Goal: Task Accomplishment & Management: Use online tool/utility

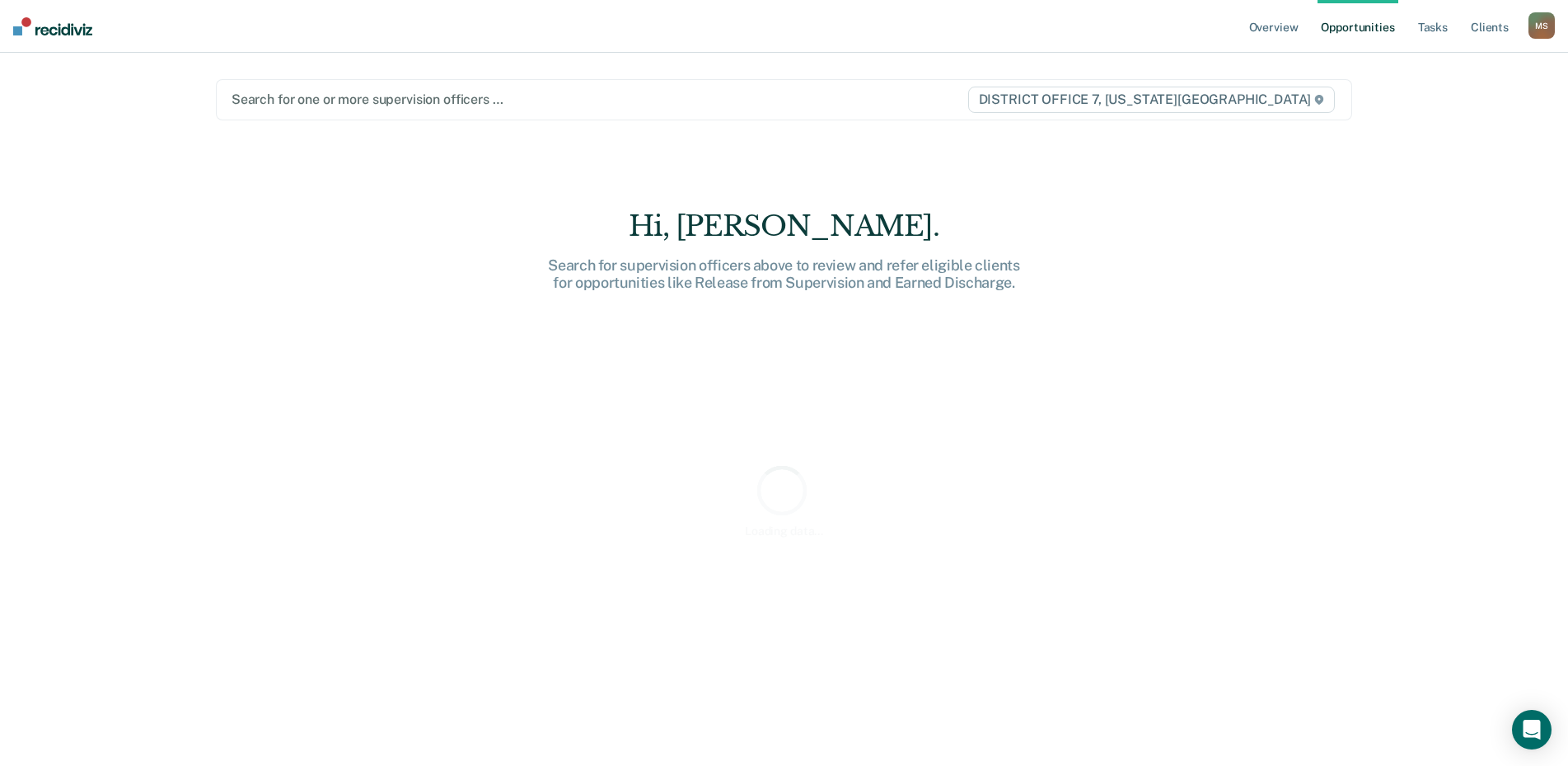
click at [426, 108] on div at bounding box center [598, 100] width 735 height 19
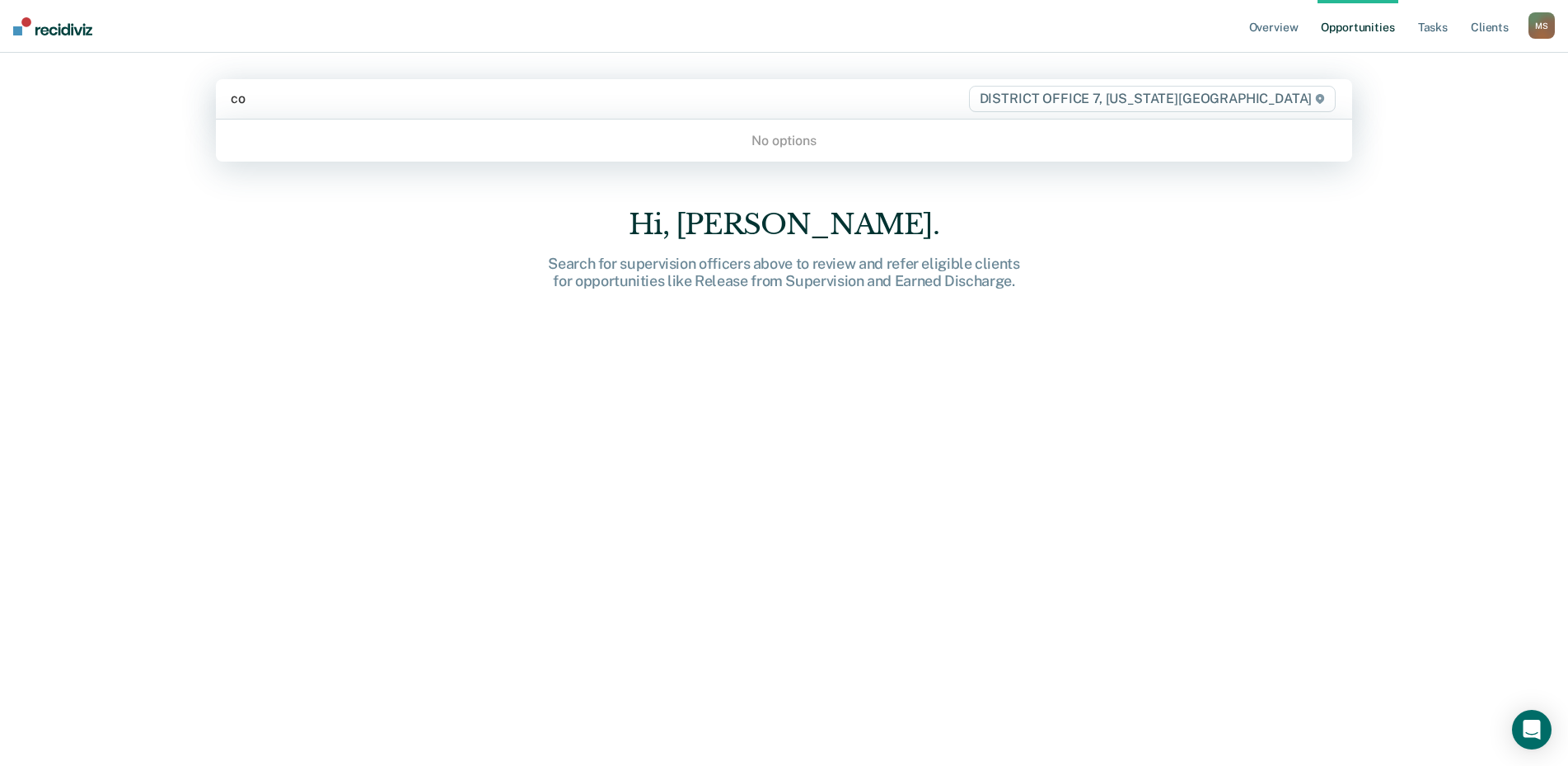
type input "c"
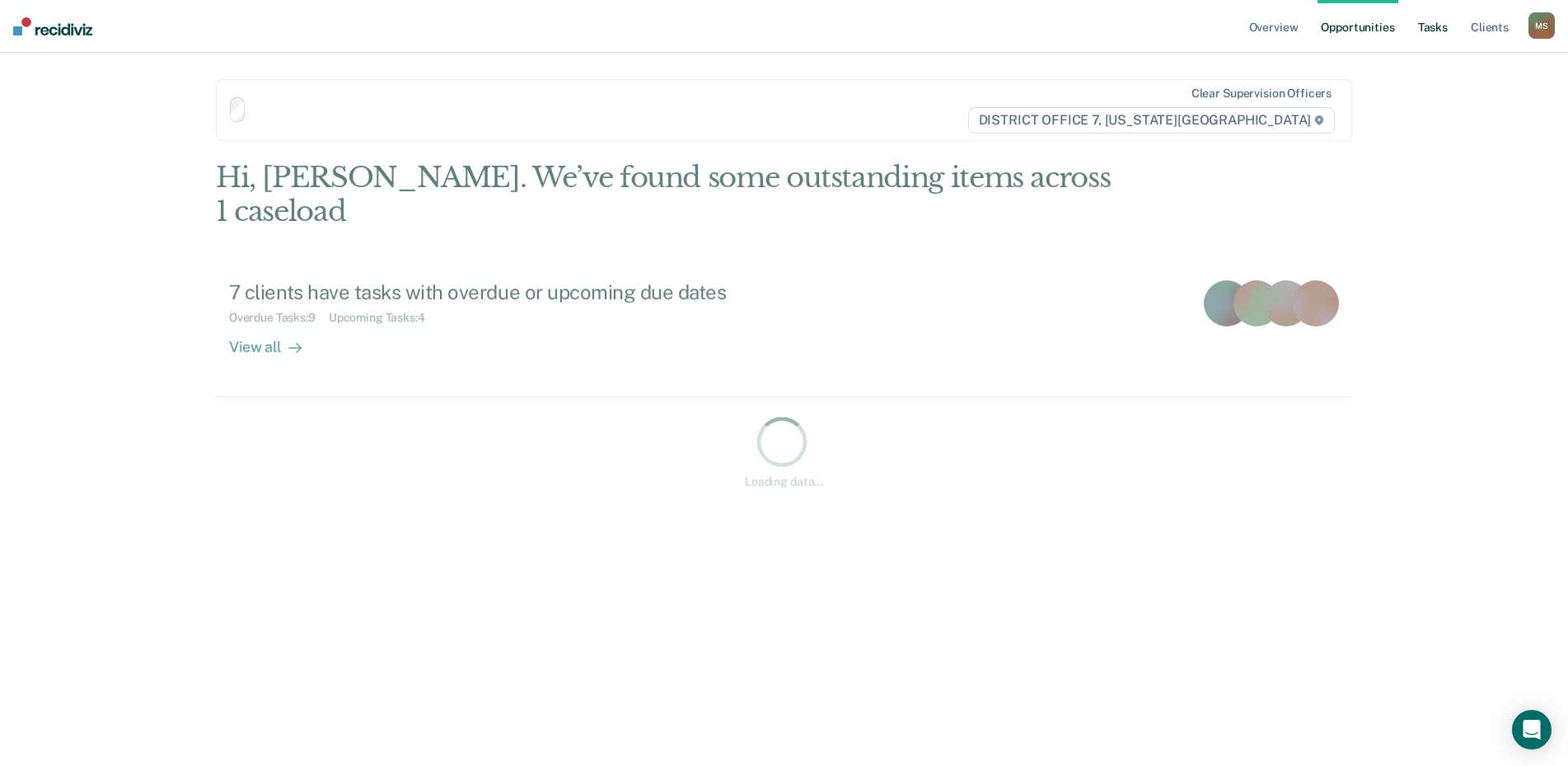
click at [1445, 33] on link "Tasks" at bounding box center [1433, 26] width 37 height 53
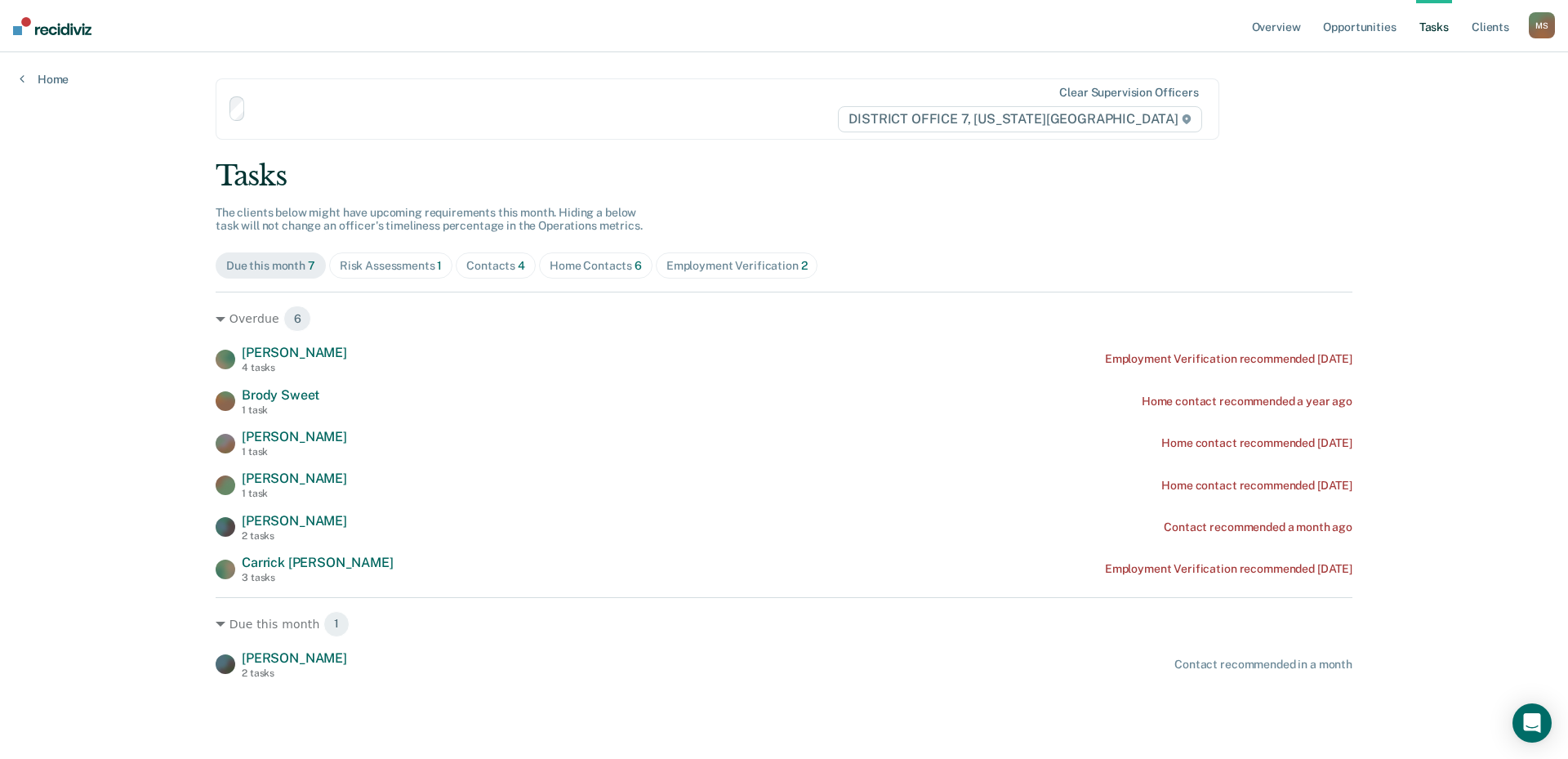
click at [492, 271] on div "Contacts 4" at bounding box center [495, 265] width 59 height 14
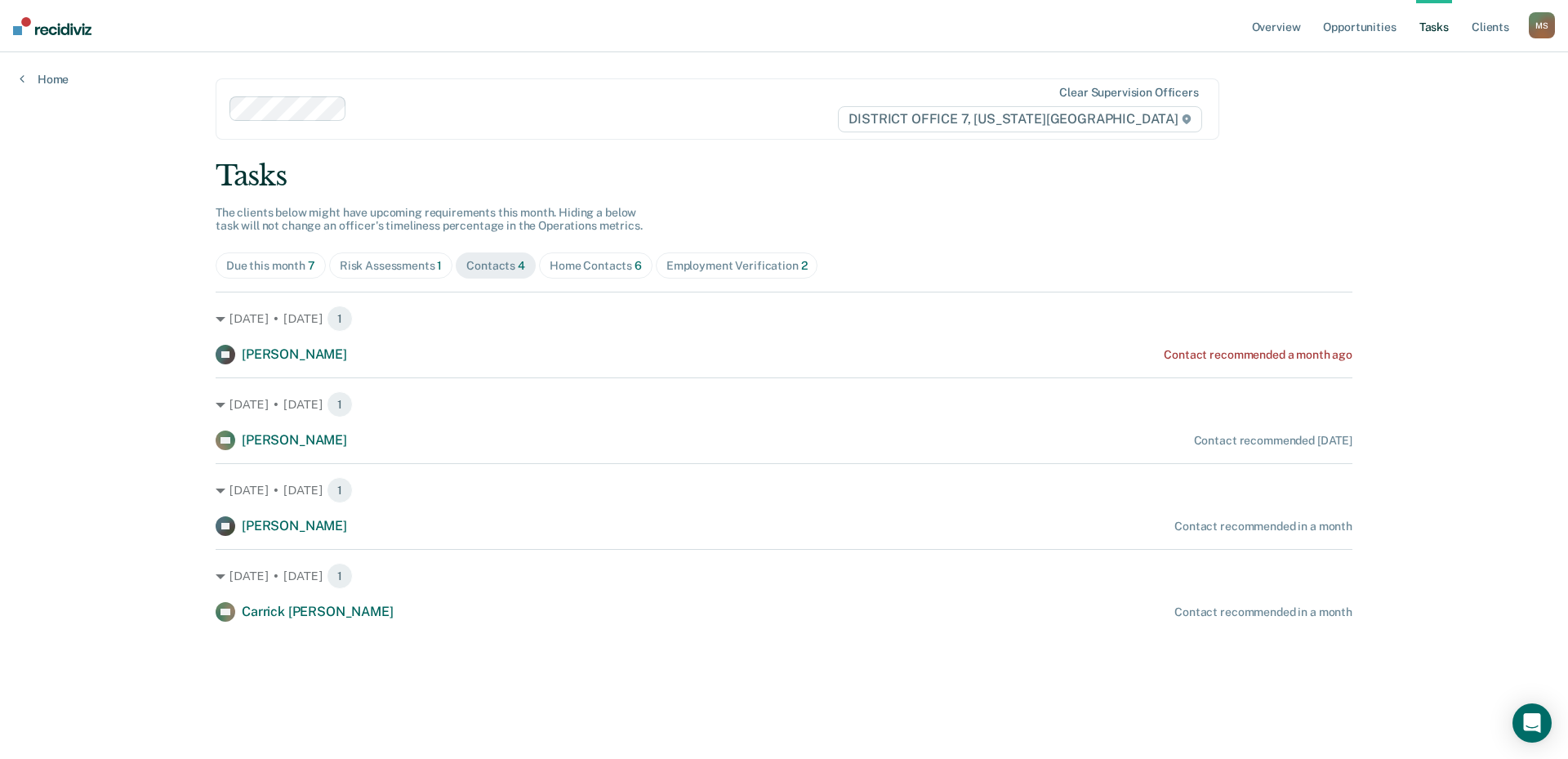
click at [403, 266] on div "Risk Assessments 1" at bounding box center [391, 265] width 103 height 14
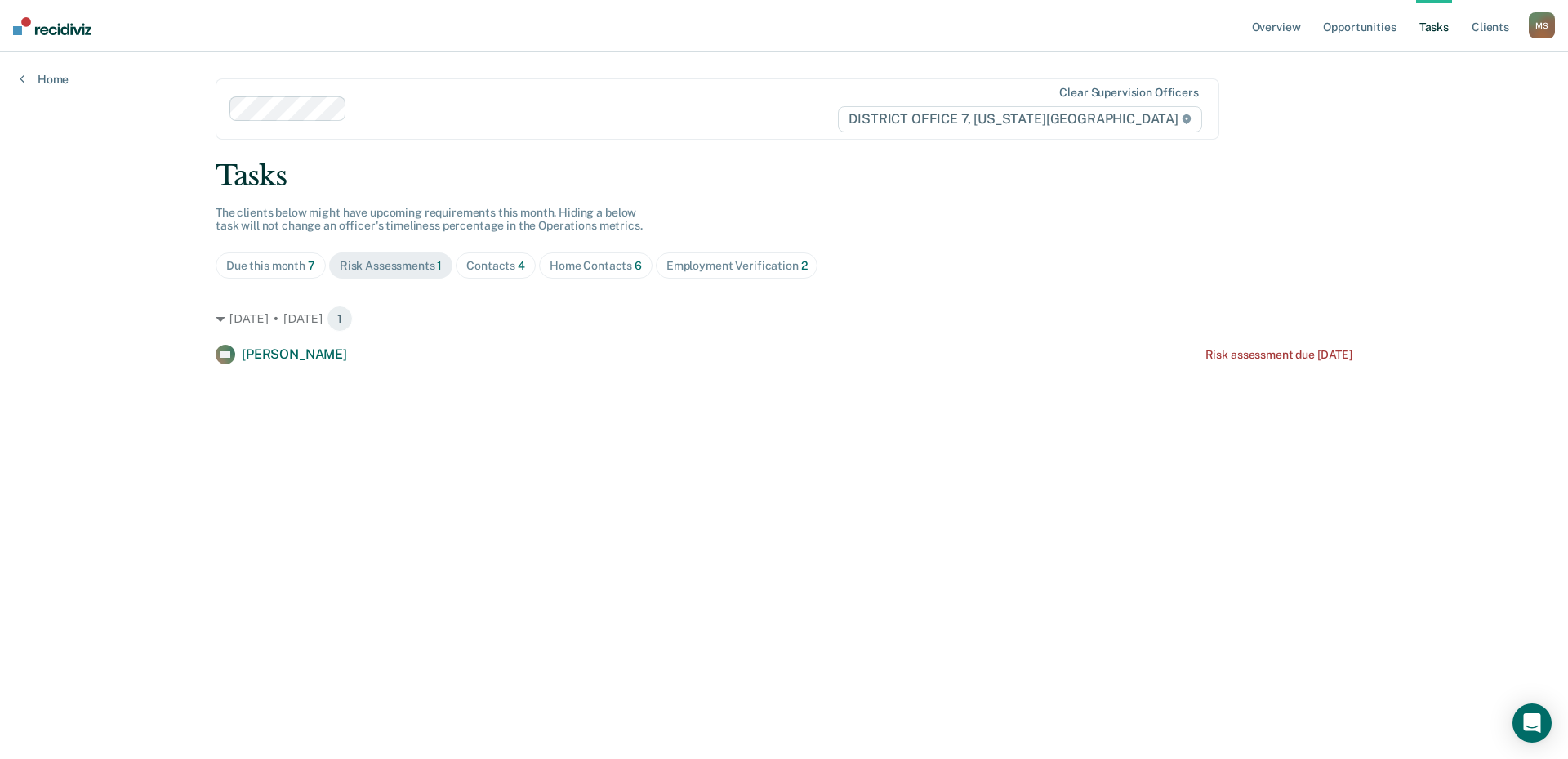
click at [503, 264] on div "Contacts 4" at bounding box center [495, 265] width 59 height 14
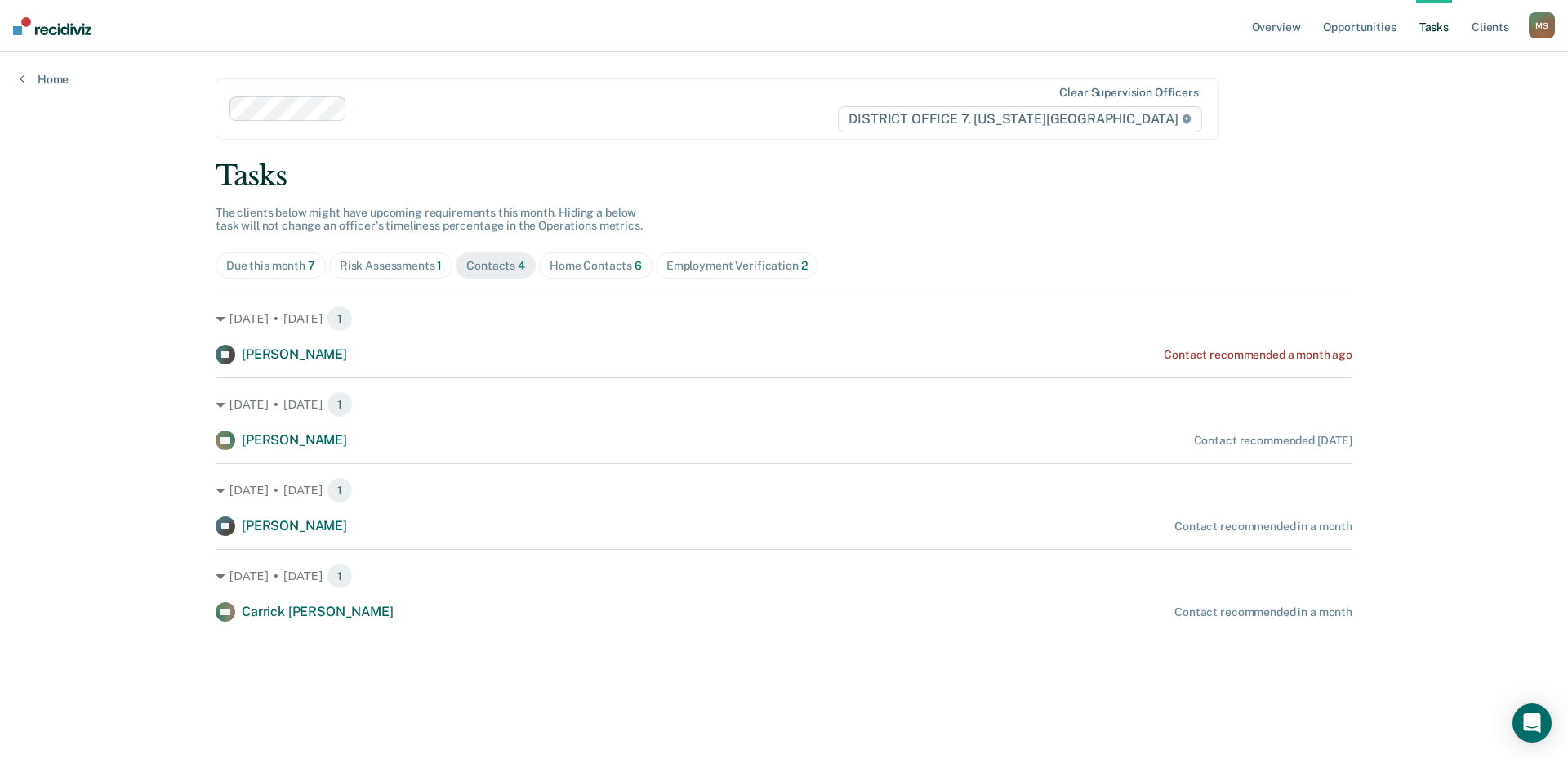
click at [370, 265] on div "Risk Assessments 1" at bounding box center [391, 265] width 103 height 14
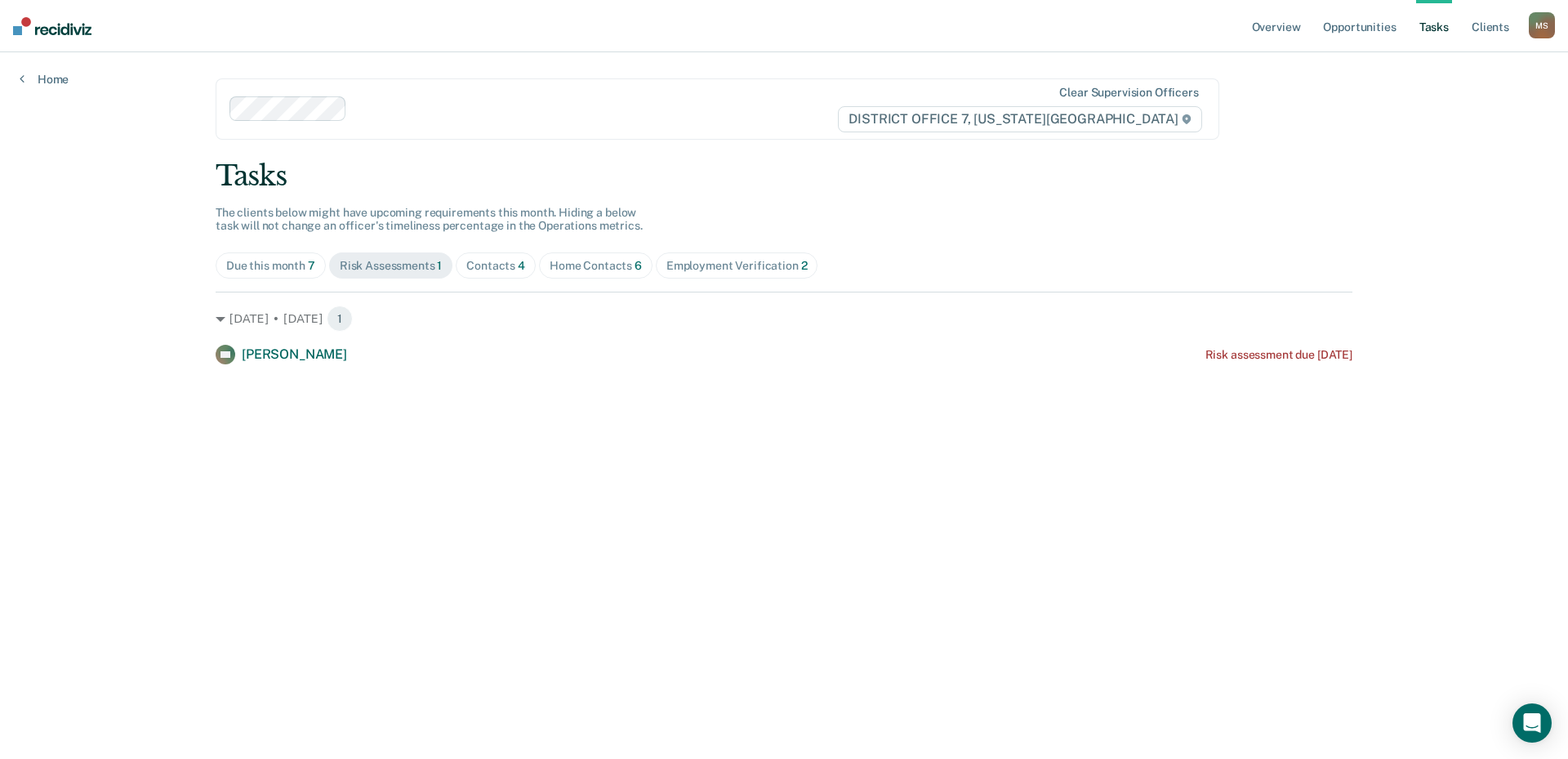
click at [509, 270] on div "Contacts 4" at bounding box center [495, 265] width 59 height 14
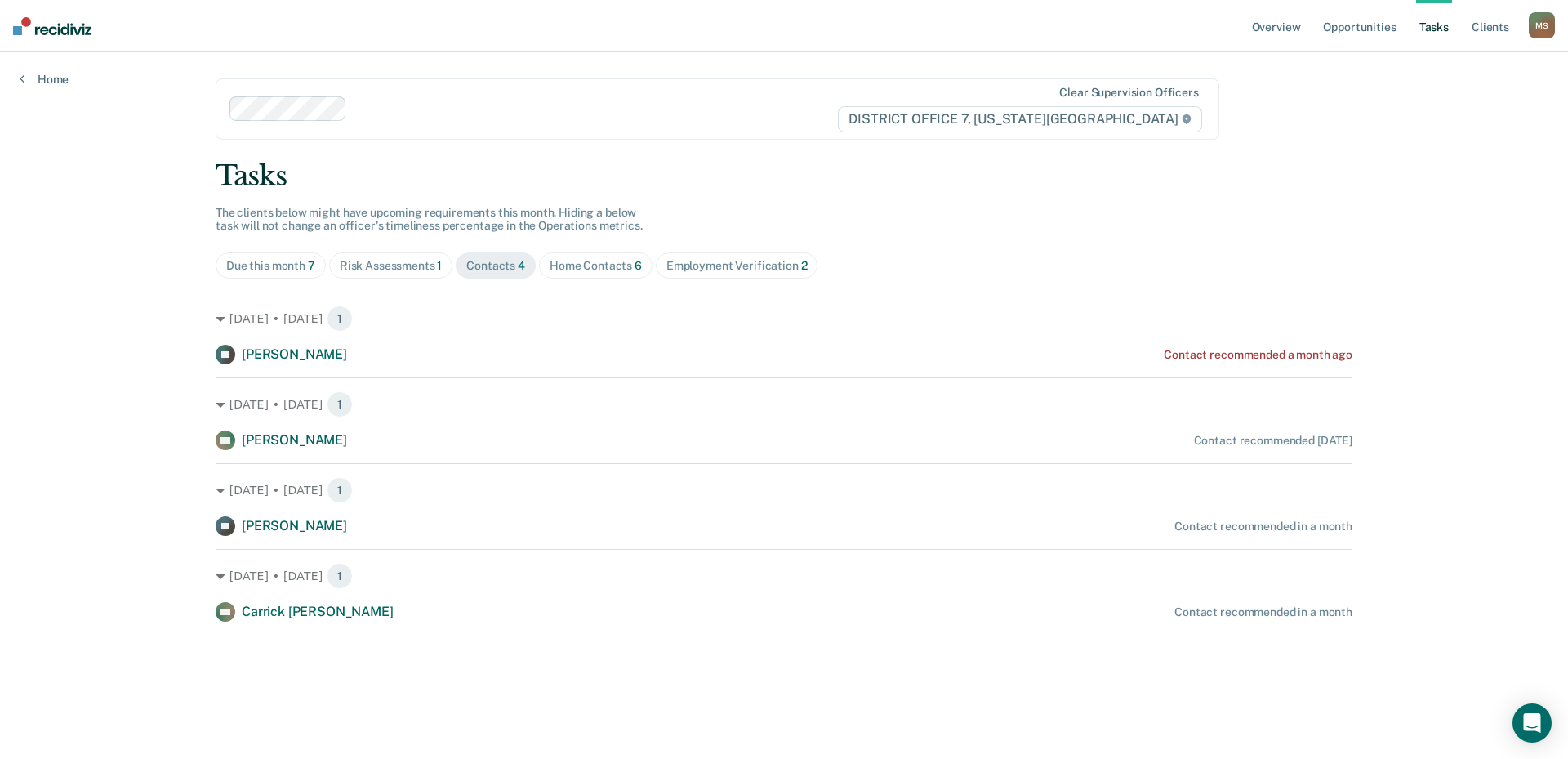
click at [605, 264] on div "Home Contacts 6" at bounding box center [595, 265] width 92 height 14
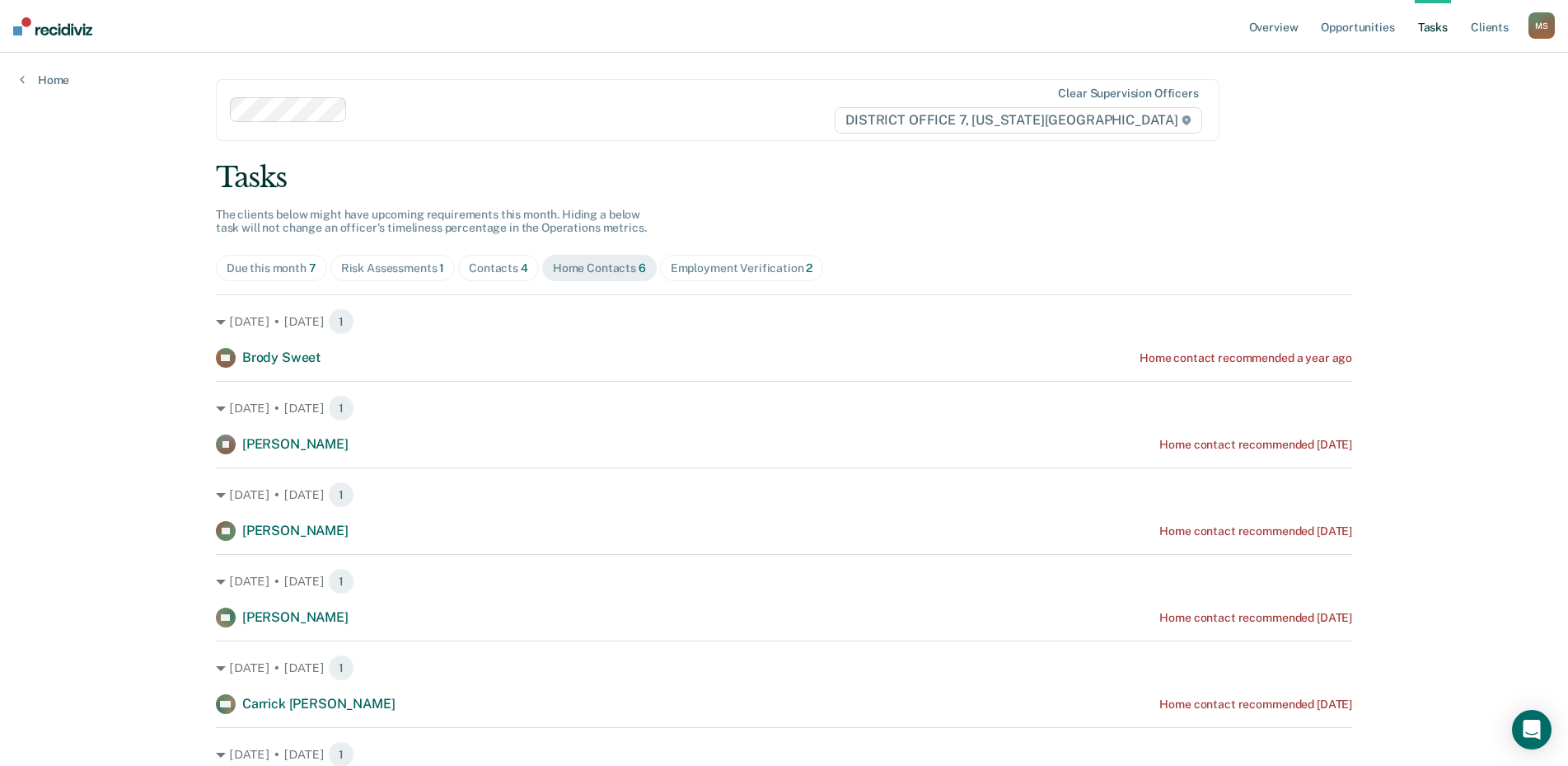
click at [483, 270] on div "Contacts 4" at bounding box center [498, 268] width 59 height 14
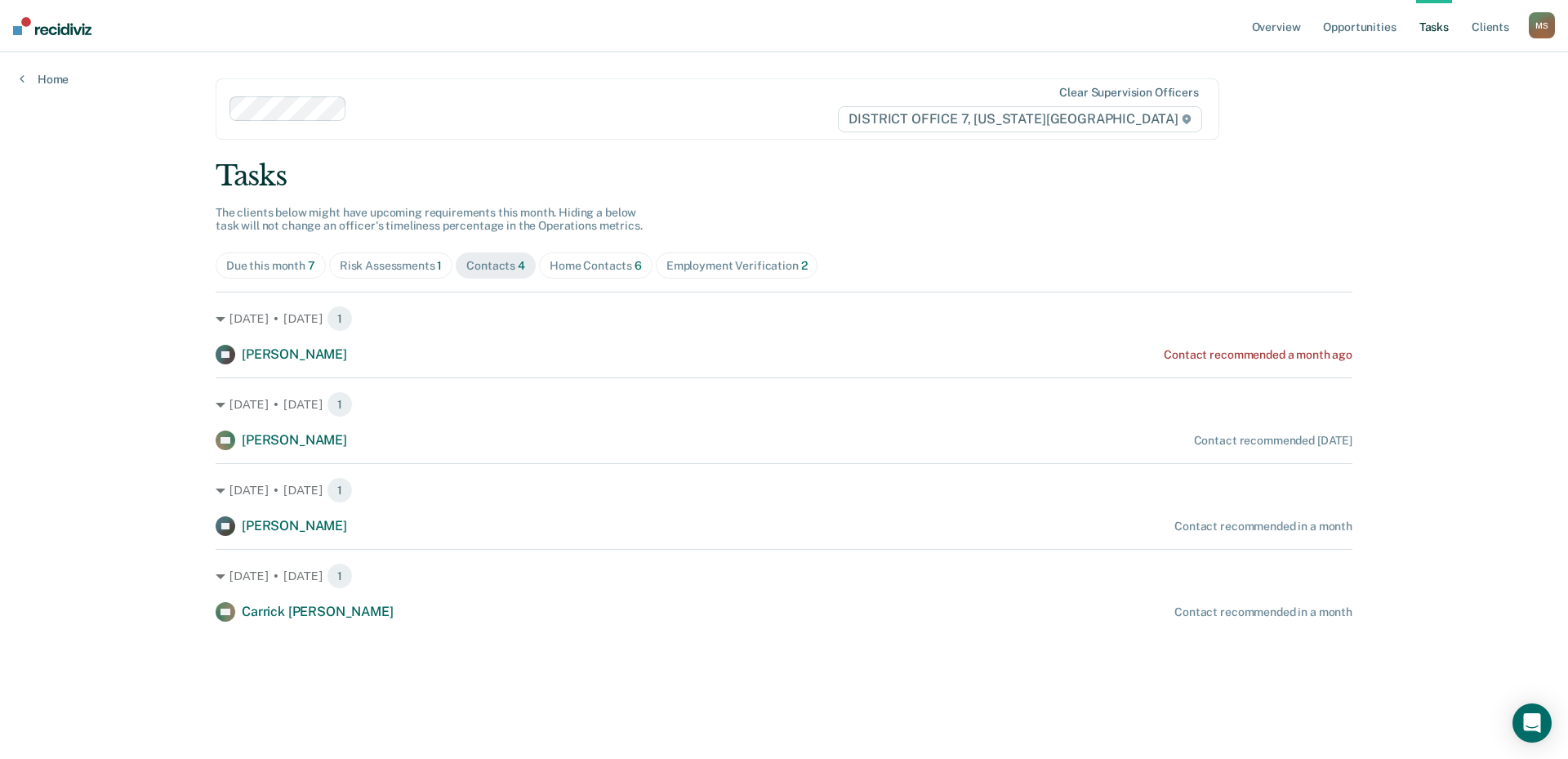
click at [615, 274] on span "Home Contacts 6" at bounding box center [596, 265] width 114 height 26
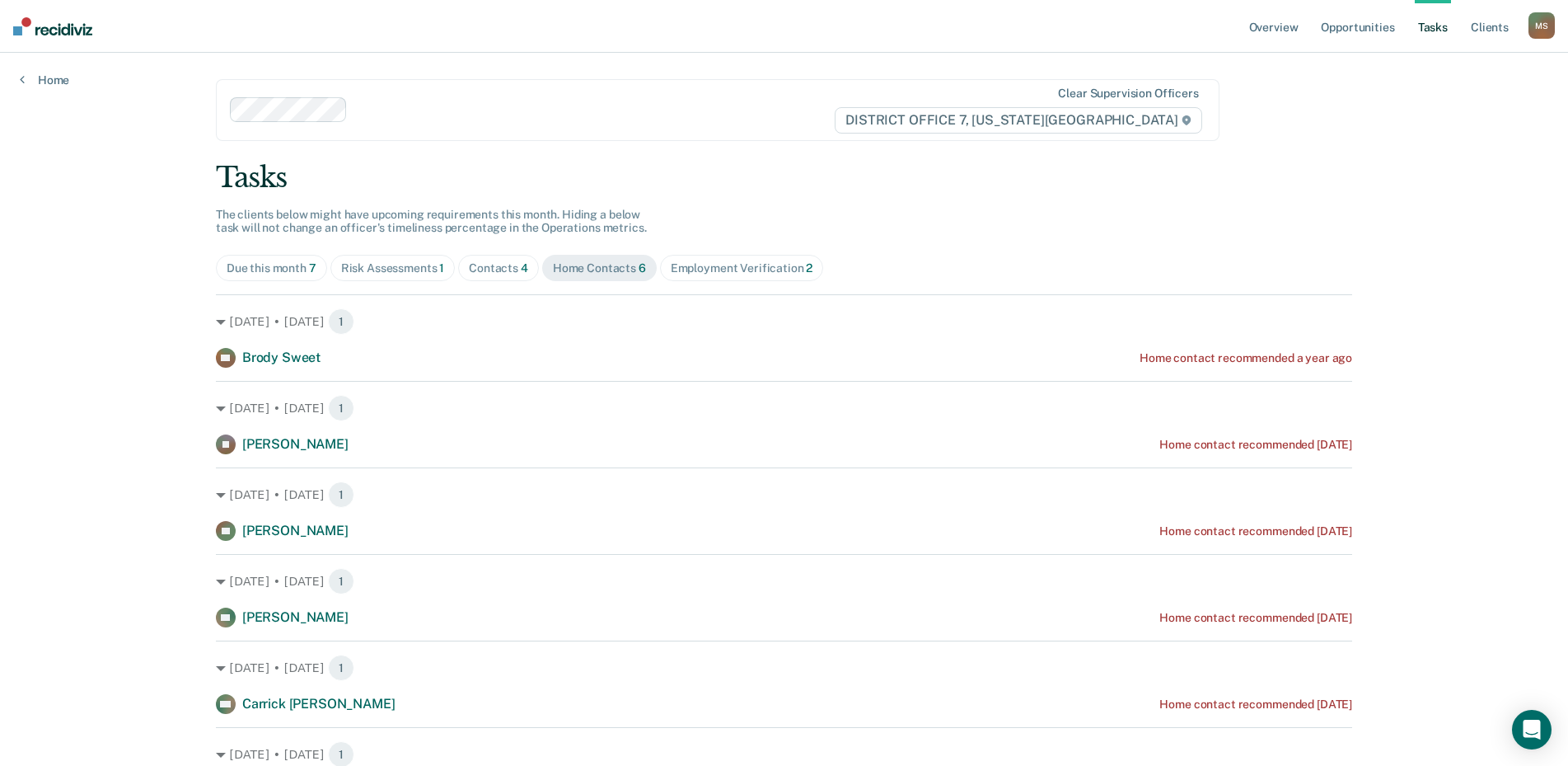
click at [394, 268] on div "Risk Assessments 1" at bounding box center [393, 268] width 104 height 14
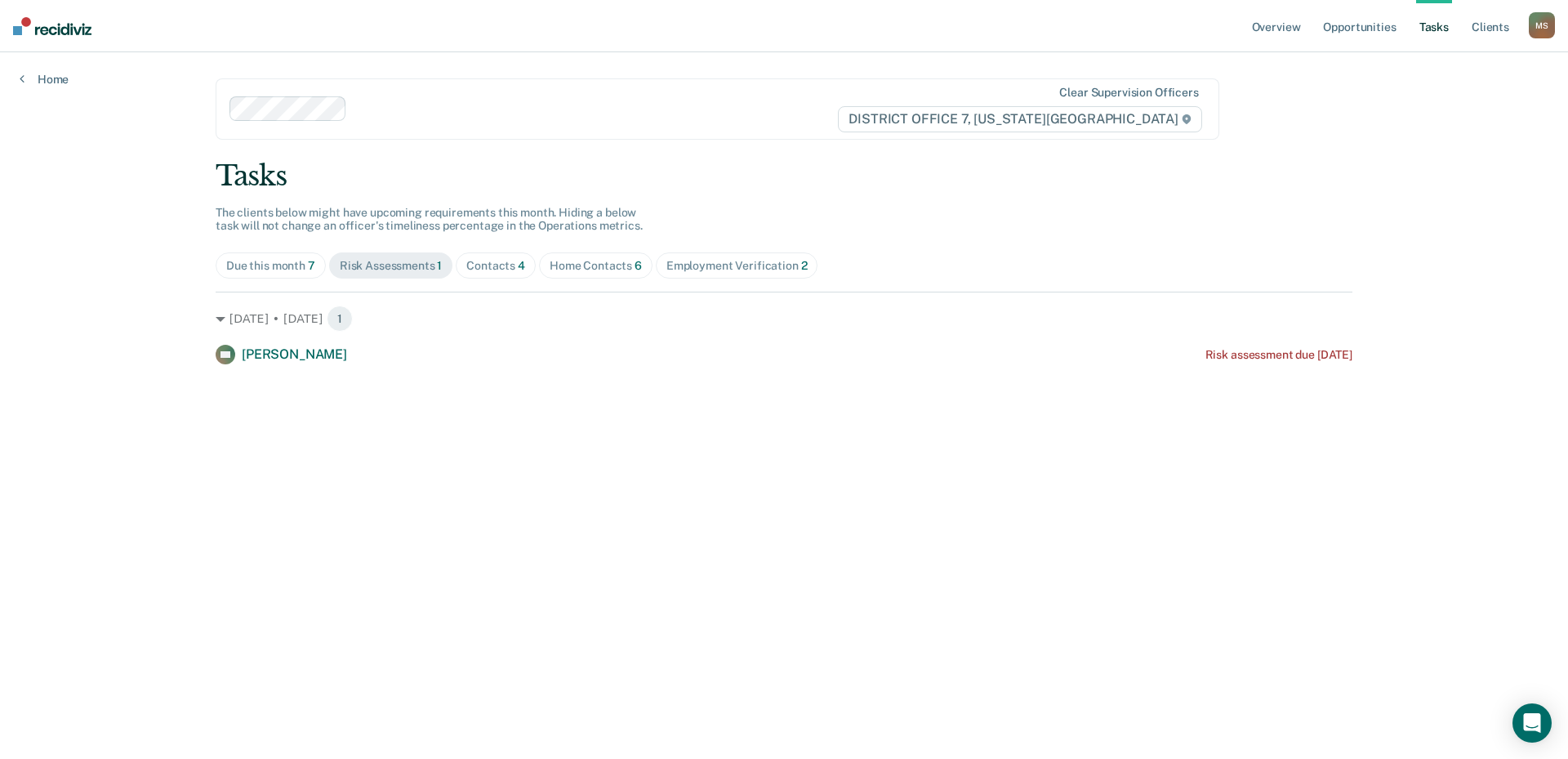
click at [504, 272] on div "Contacts 4" at bounding box center [495, 265] width 59 height 14
